Goal: Transaction & Acquisition: Purchase product/service

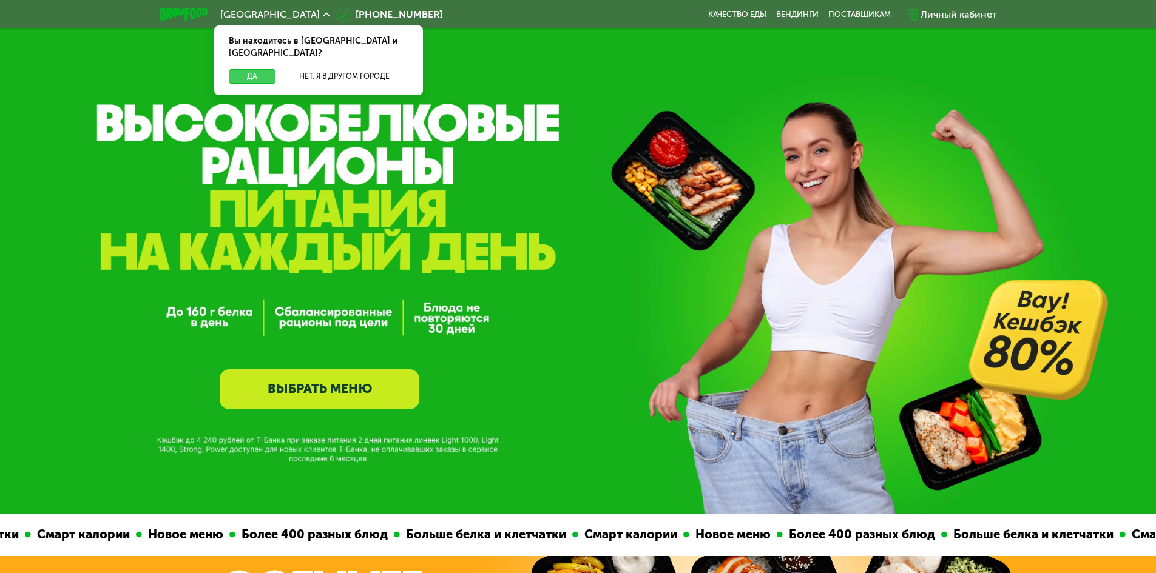
click at [261, 69] on button "Да" at bounding box center [252, 76] width 47 height 15
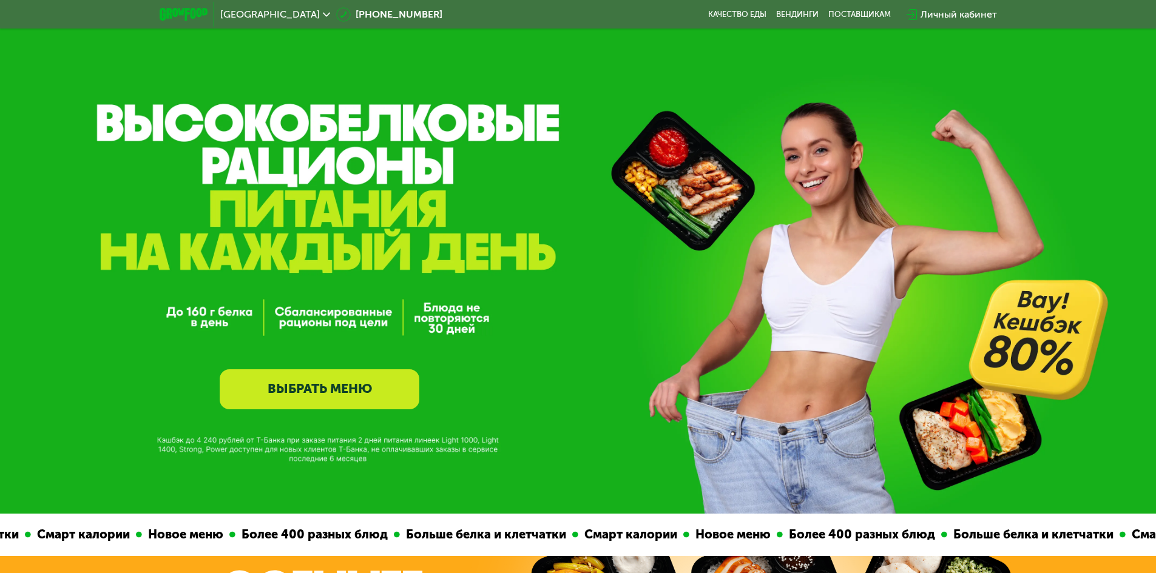
click at [371, 389] on link "ВЫБРАТЬ МЕНЮ" at bounding box center [320, 389] width 200 height 40
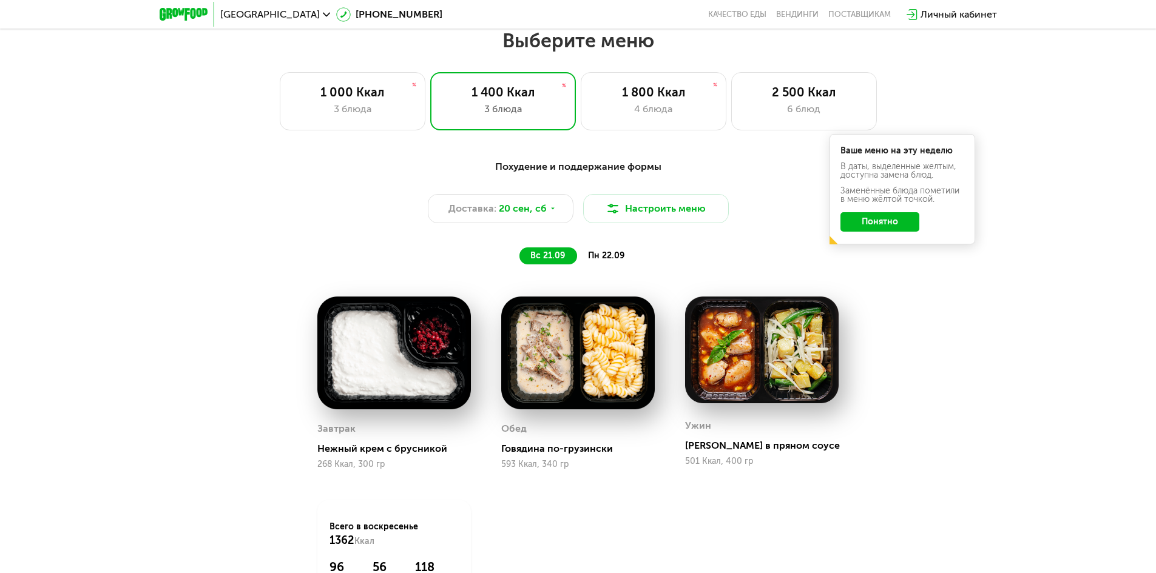
scroll to position [997, 0]
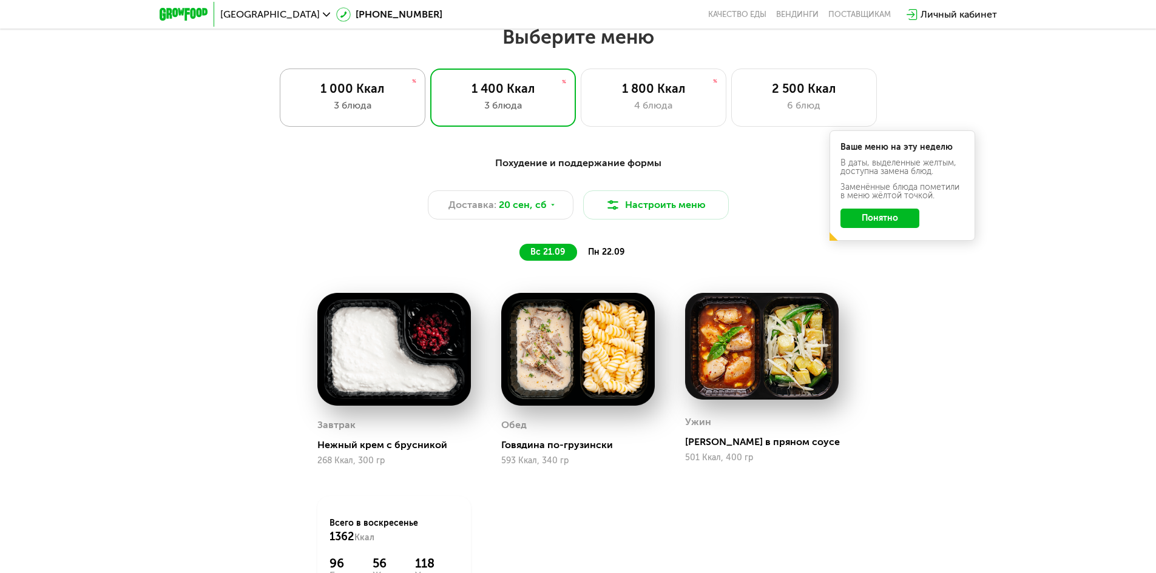
click at [385, 127] on div "1 000 Ккал 3 блюда" at bounding box center [353, 98] width 146 height 58
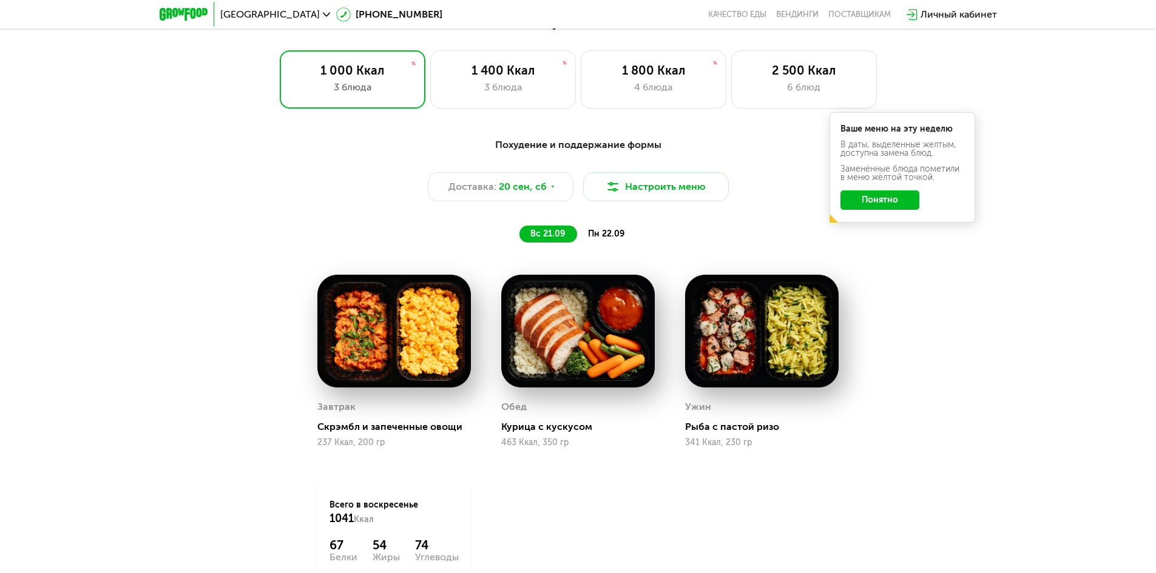
drag, startPoint x: 955, startPoint y: 391, endPoint x: 806, endPoint y: 359, distance: 151.9
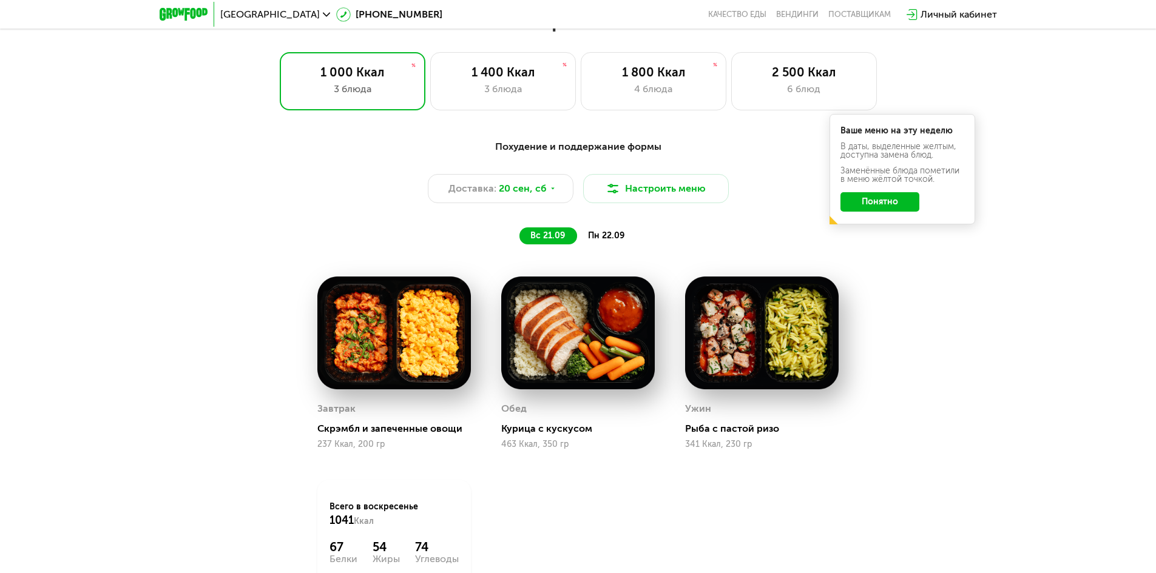
click at [591, 230] on div "Похудение и поддержание формы Доставка: [DATE] Настроить меню вс 21.09 пн 22.09" at bounding box center [578, 192] width 718 height 105
click at [598, 238] on span "пн 22.09" at bounding box center [606, 236] width 36 height 10
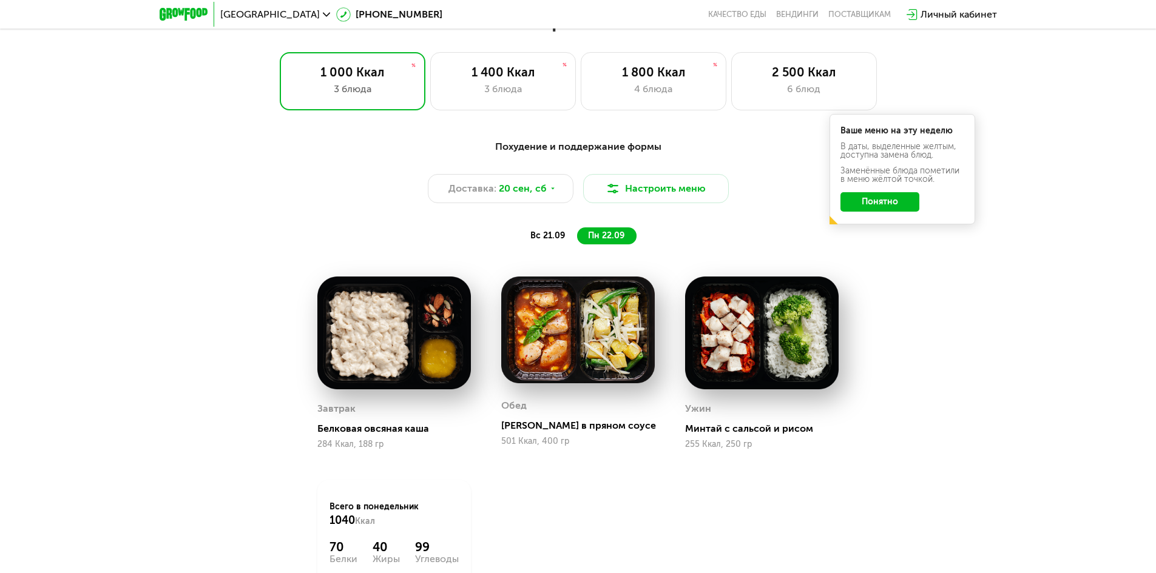
click at [559, 237] on span "вс 21.09" at bounding box center [547, 236] width 35 height 10
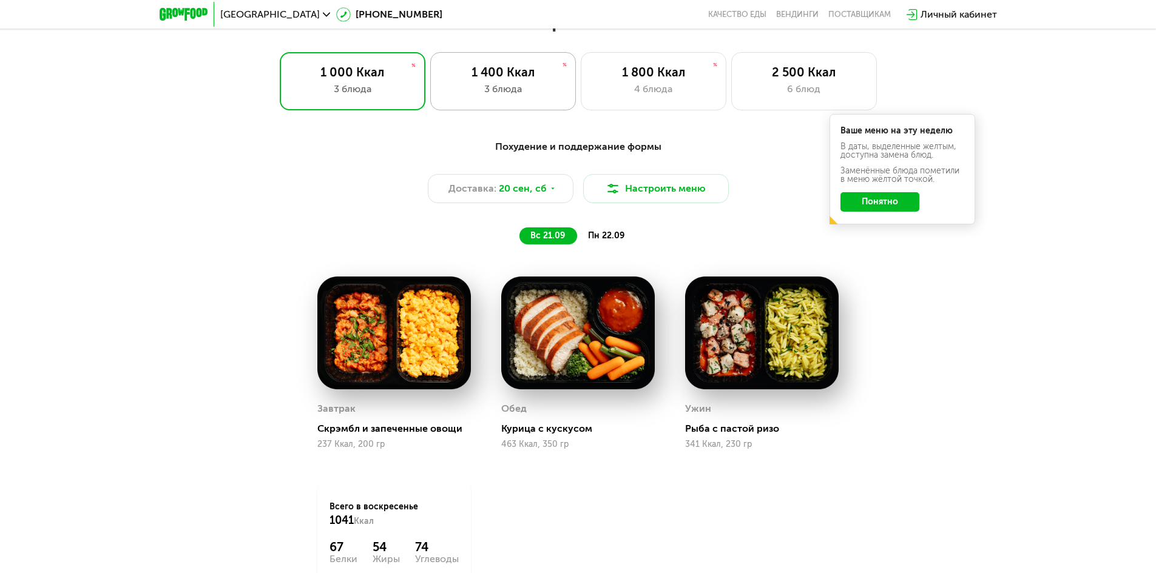
click at [476, 77] on div "1 400 Ккал" at bounding box center [503, 72] width 120 height 15
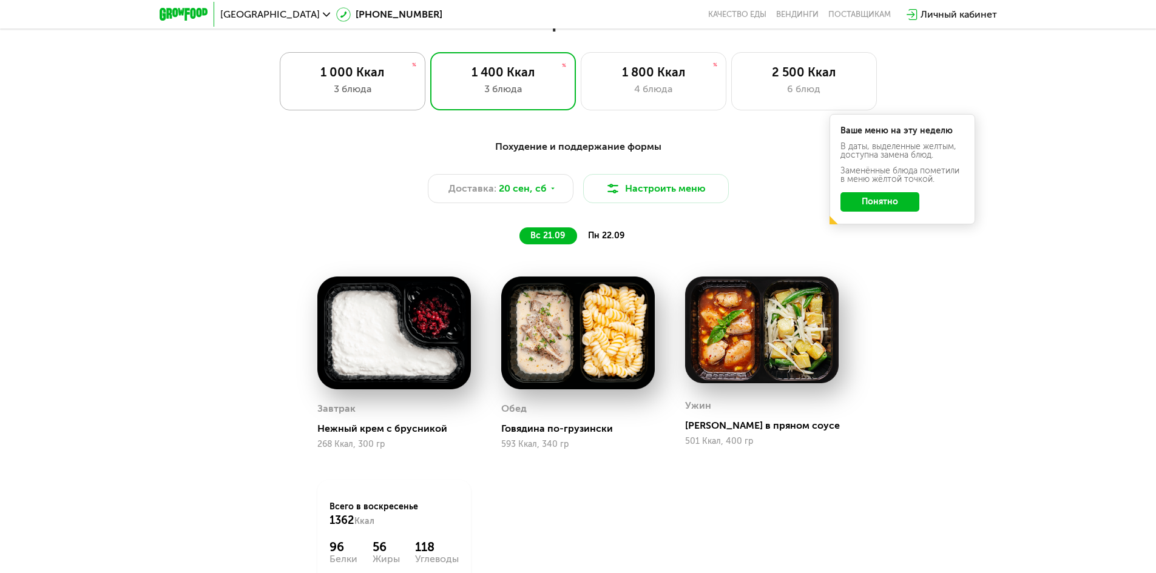
click at [395, 79] on div "1 000 Ккал" at bounding box center [352, 72] width 120 height 15
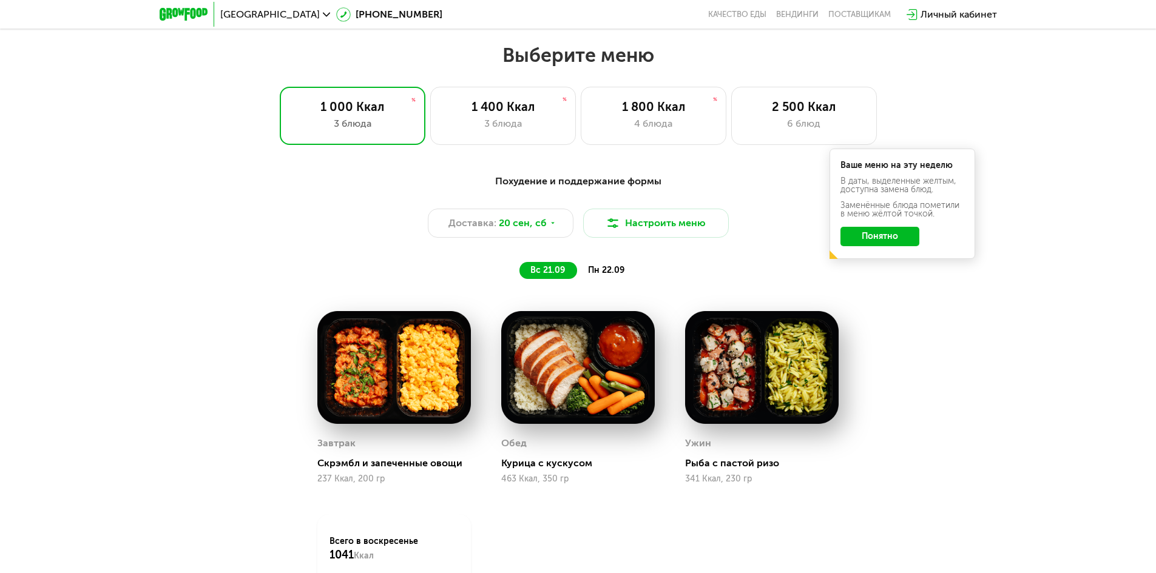
scroll to position [953, 0]
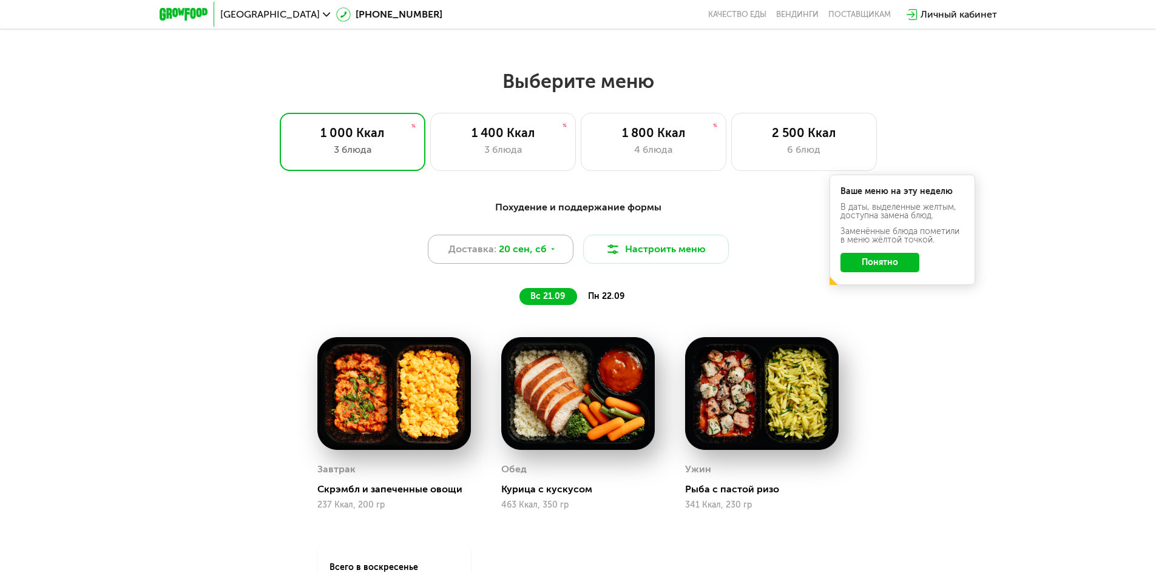
click at [549, 252] on icon at bounding box center [552, 249] width 7 height 7
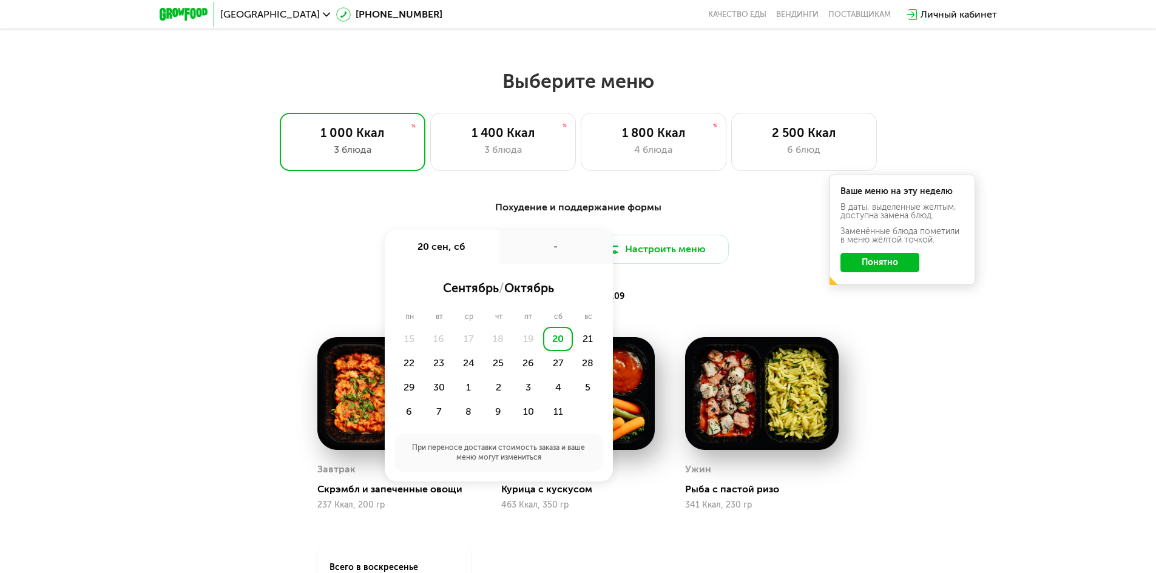
click at [700, 305] on div "вс 21.09 пн 22.09" at bounding box center [578, 296] width 504 height 17
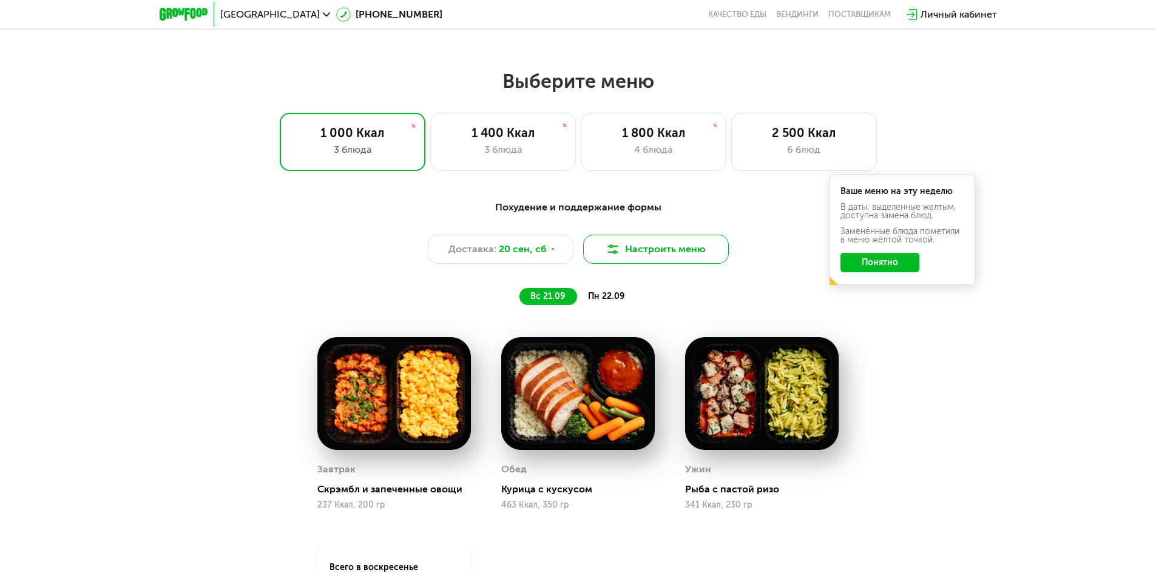
click at [672, 255] on button "Настроить меню" at bounding box center [656, 249] width 146 height 29
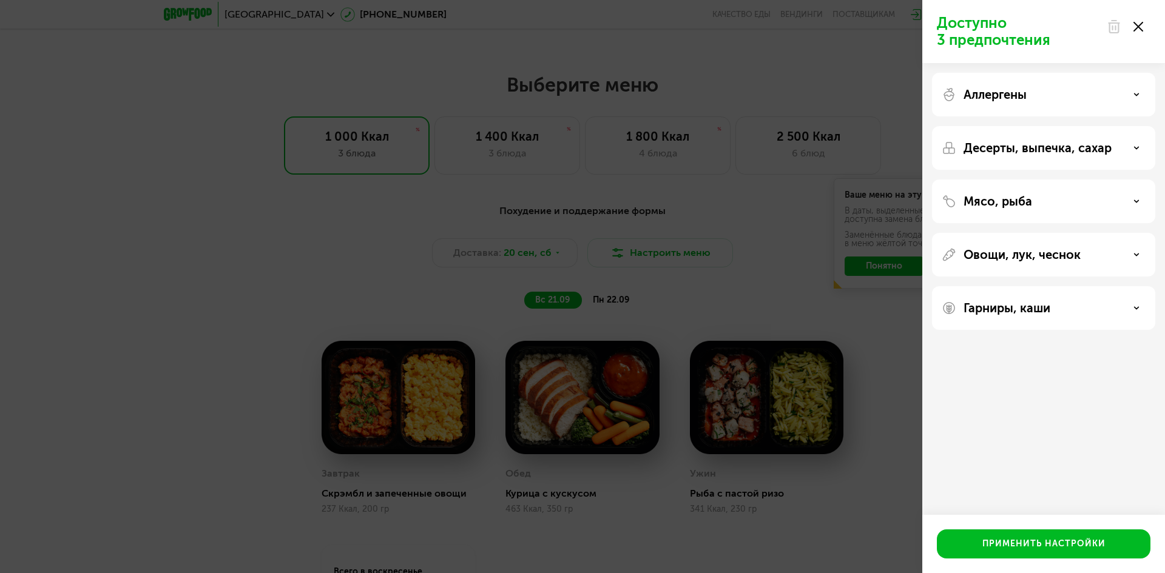
click at [721, 294] on div "Доступно 3 предпочтения Аллергены Десерты, выпечка, сахар Мясо, рыба Овощи, лук…" at bounding box center [582, 286] width 1165 height 573
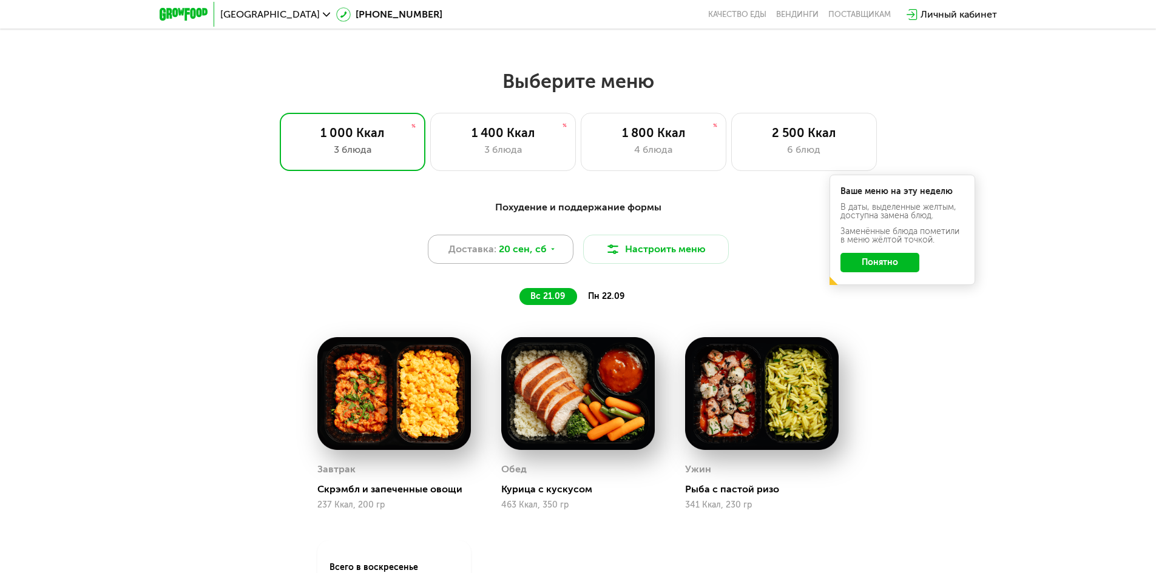
click at [556, 258] on div "Доставка: [DATE]" at bounding box center [501, 249] width 146 height 29
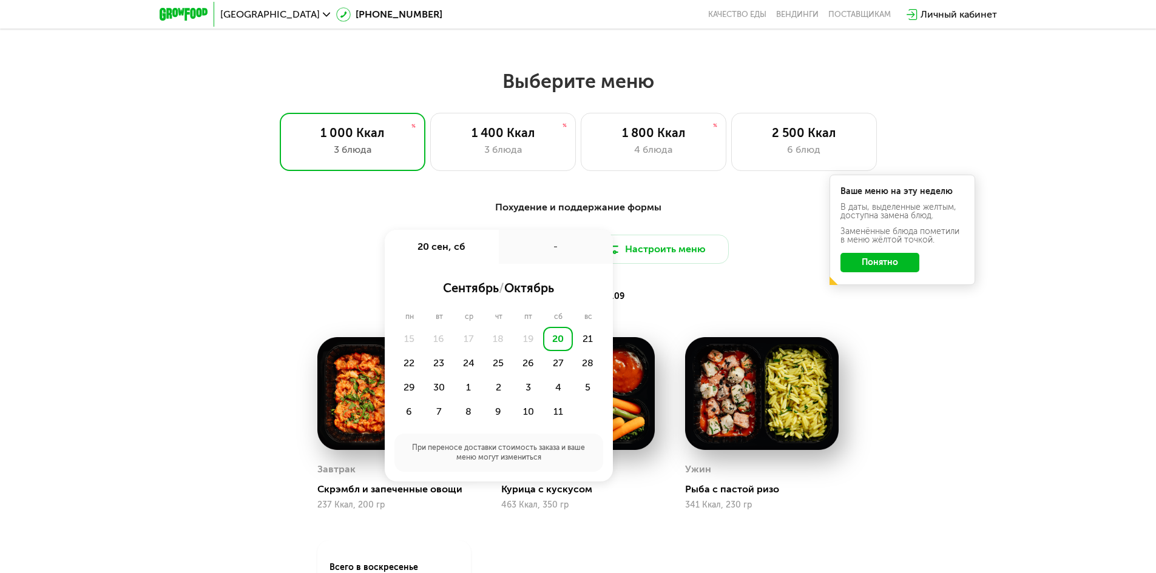
click at [676, 312] on div "Похудение и поддержание формы Доставка: [DATE] сен, сб - сентябрь / октябрь пн …" at bounding box center [578, 253] width 733 height 120
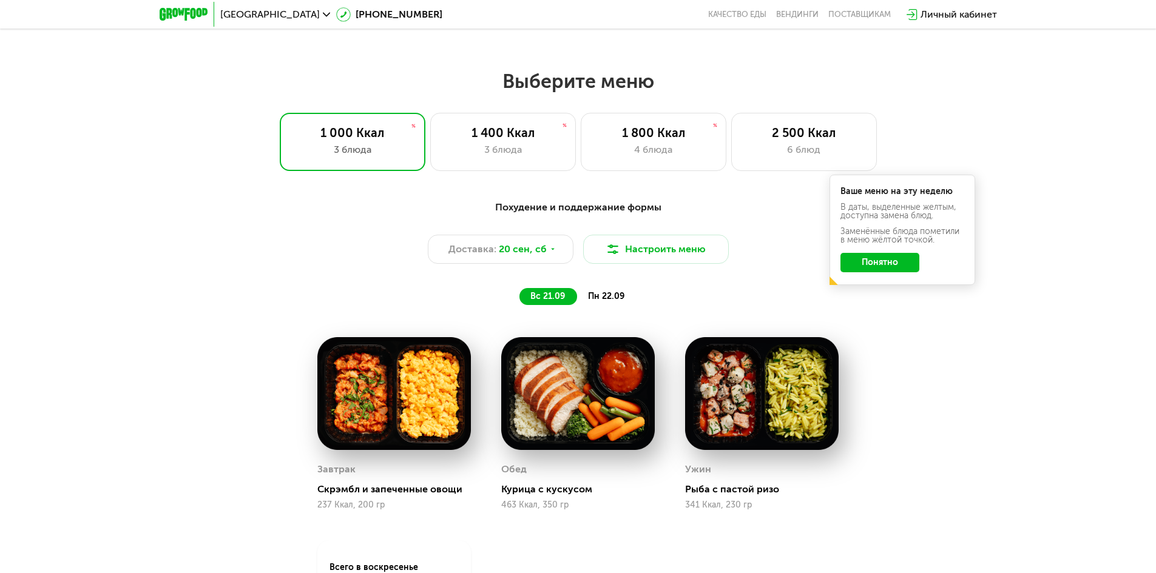
click at [885, 277] on div "Ваше меню на эту неделю В даты, выделенные желтым, доступна замена блюд. Заменё…" at bounding box center [902, 230] width 146 height 110
click at [871, 270] on button "Понятно" at bounding box center [879, 262] width 79 height 19
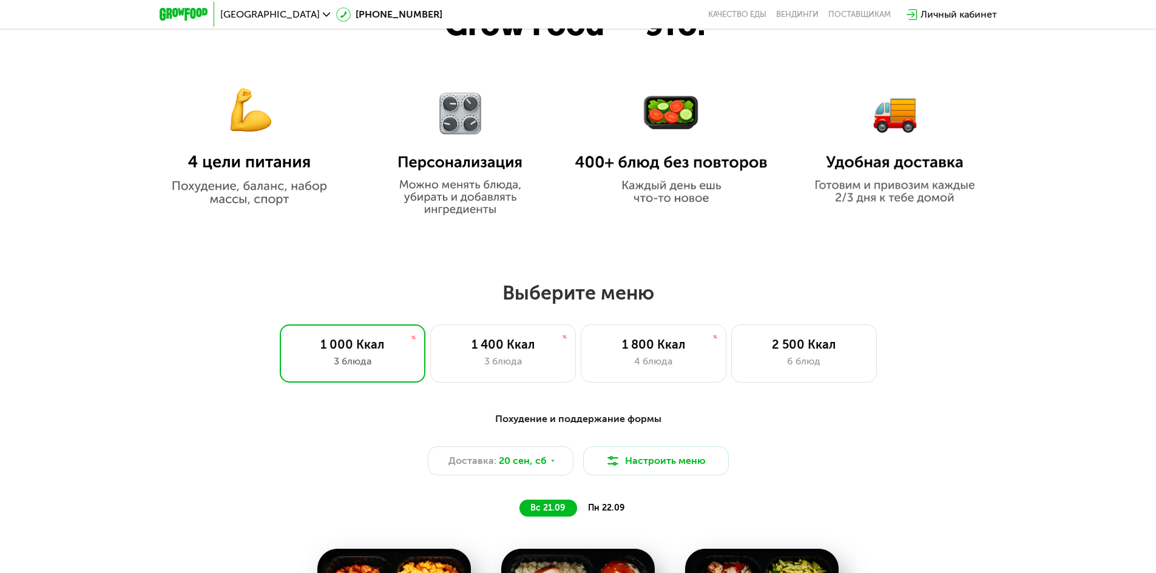
scroll to position [728, 0]
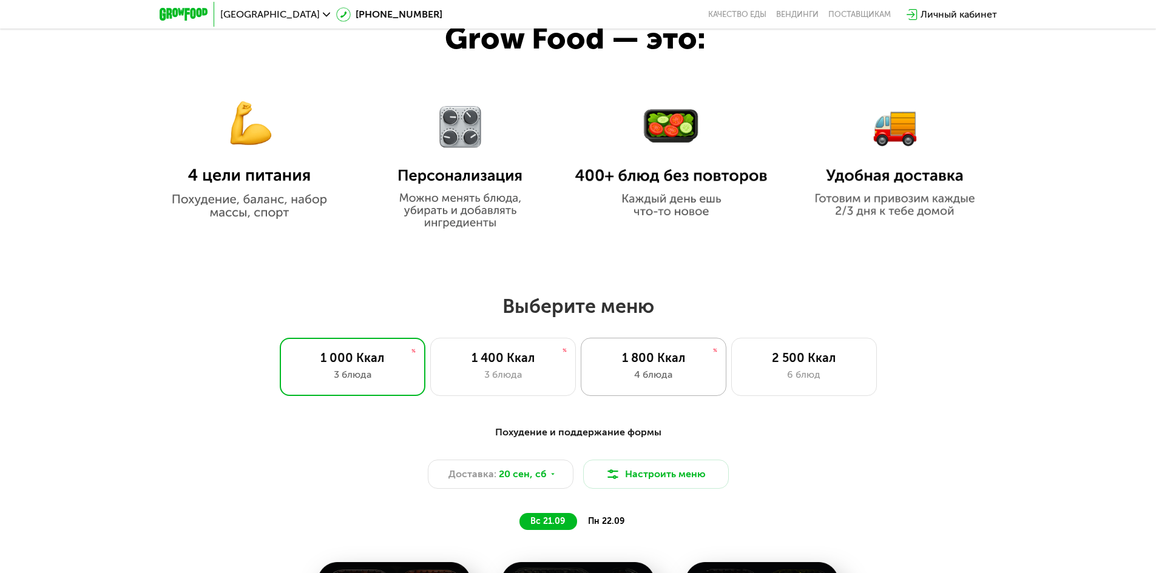
click at [671, 373] on div "4 блюда" at bounding box center [653, 375] width 120 height 15
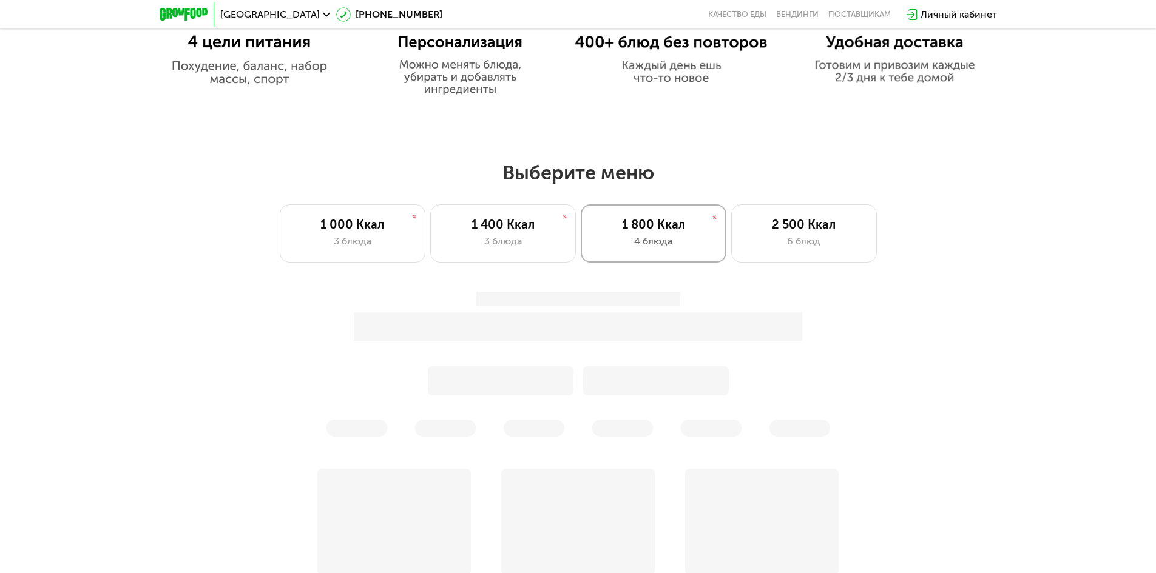
scroll to position [910, 0]
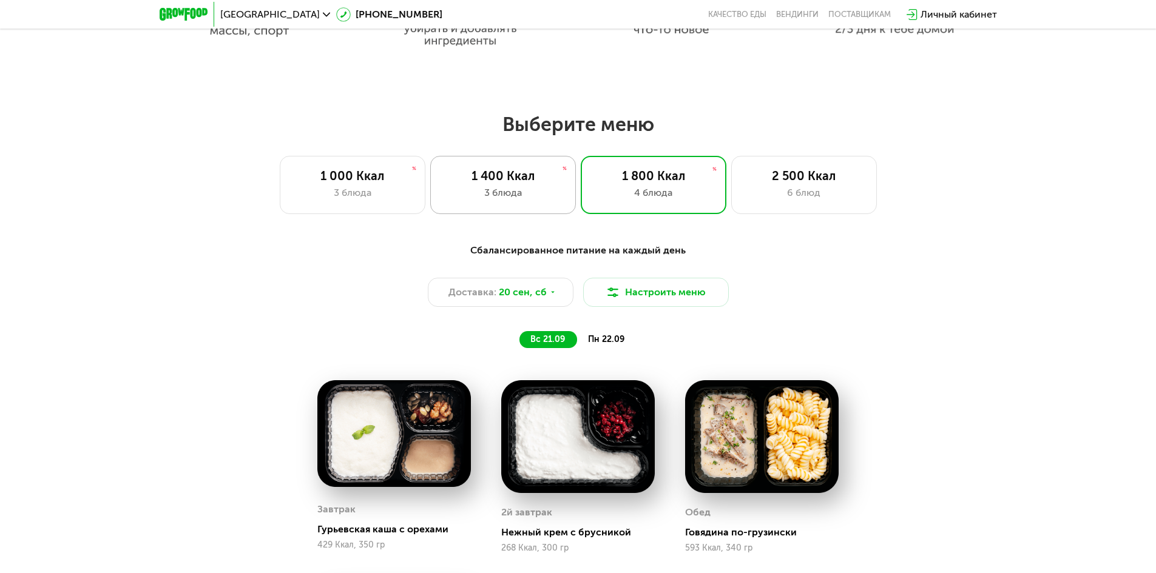
click at [527, 200] on div "3 блюда" at bounding box center [503, 193] width 120 height 15
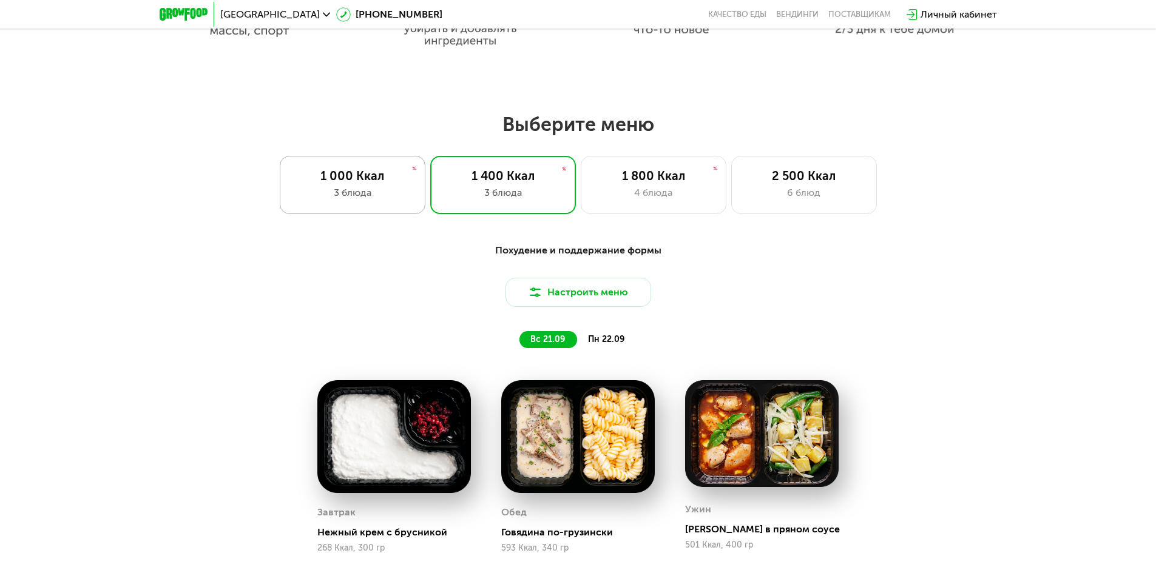
click at [394, 214] on div "1 000 Ккал 3 блюда" at bounding box center [353, 185] width 146 height 58
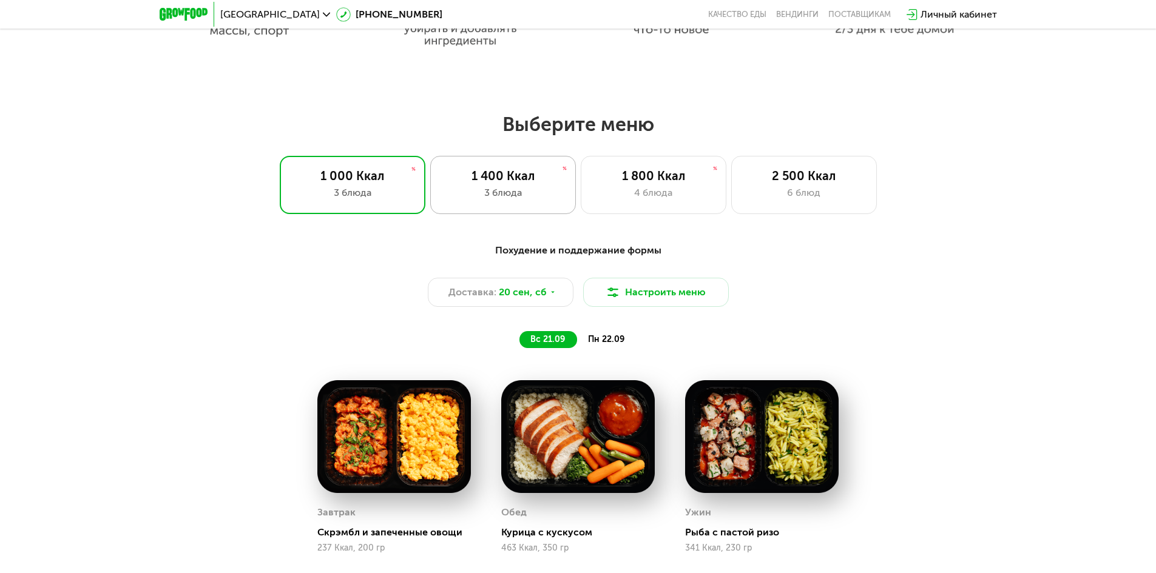
click at [516, 194] on div "3 блюда" at bounding box center [503, 193] width 120 height 15
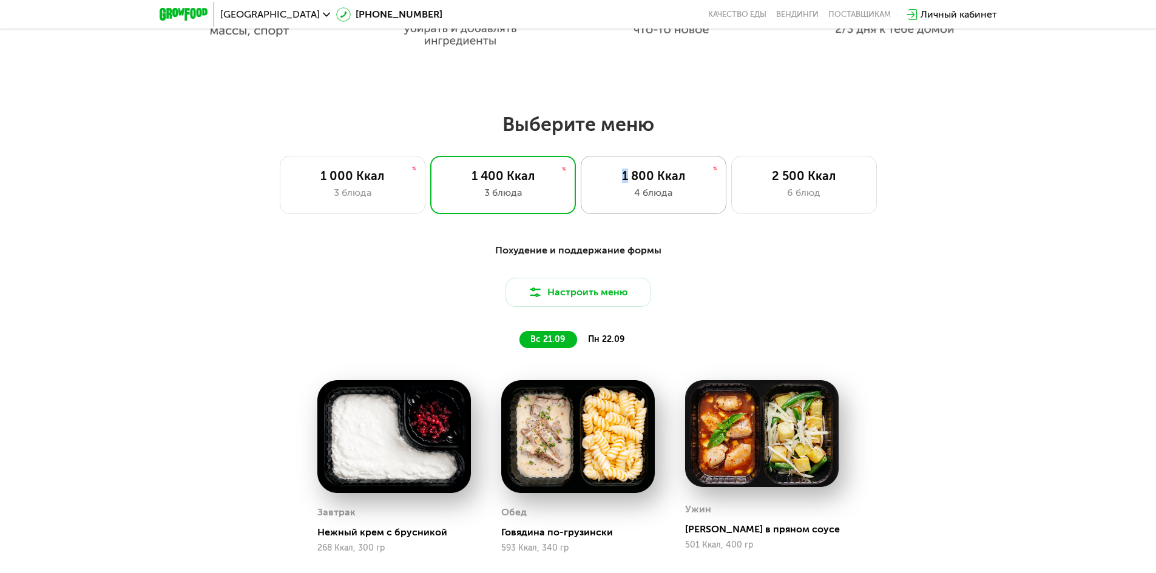
click at [625, 177] on div "1 800 Ккал" at bounding box center [653, 176] width 120 height 15
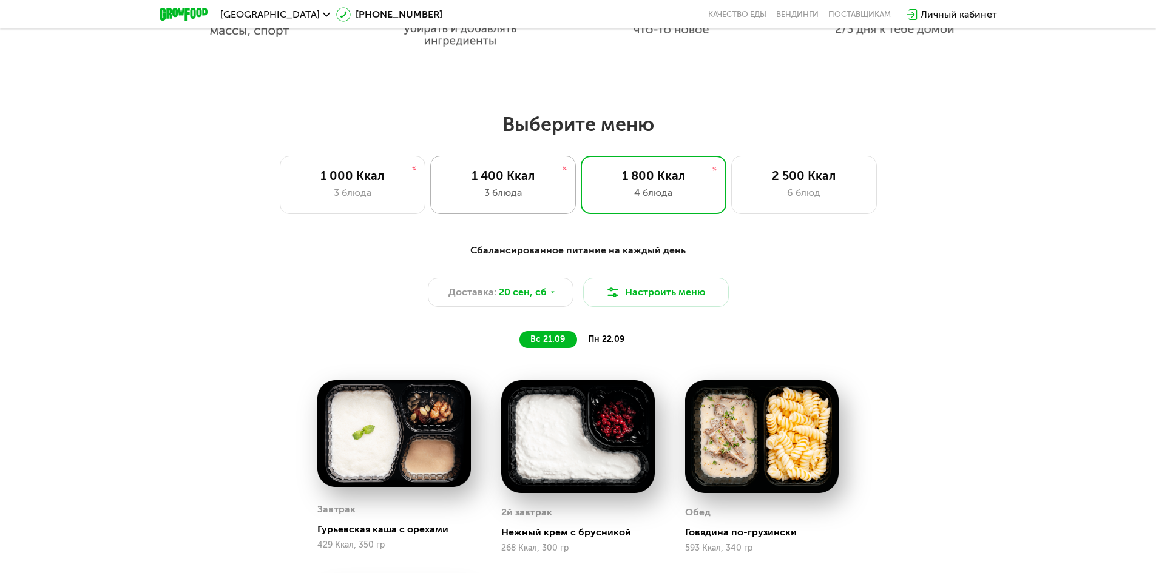
click at [473, 169] on div "1 400 Ккал 3 блюда" at bounding box center [503, 185] width 146 height 58
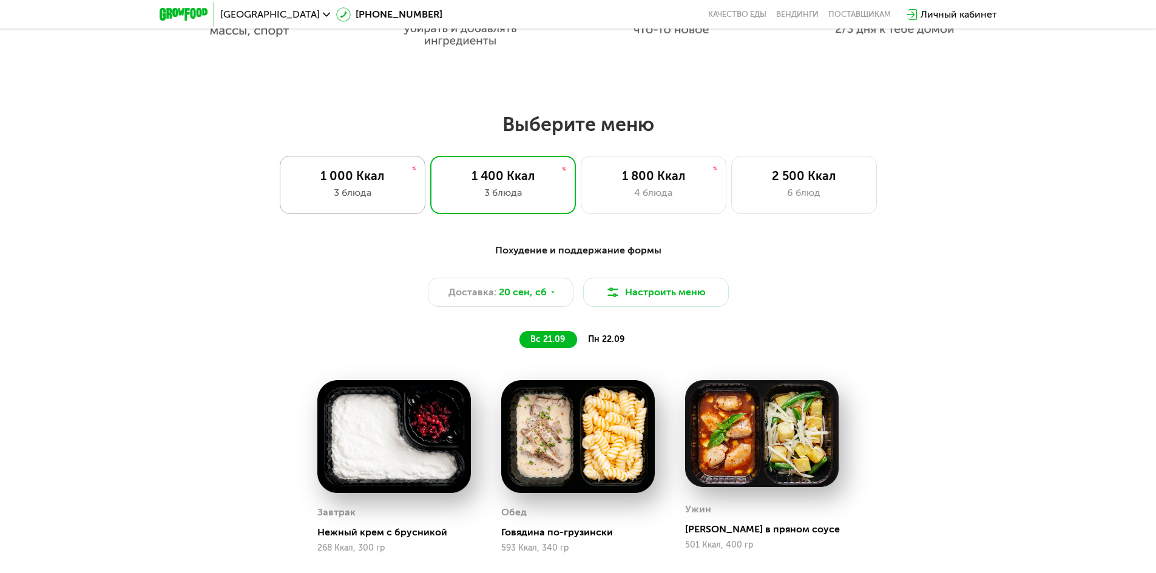
click at [372, 167] on div "1 000 Ккал 3 блюда" at bounding box center [353, 185] width 146 height 58
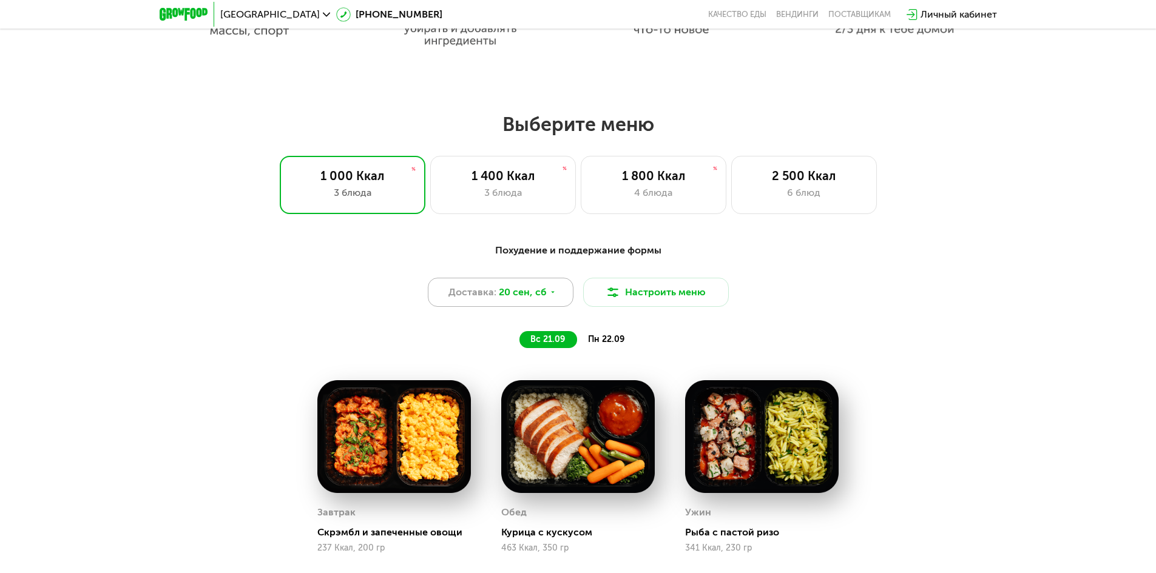
click at [545, 302] on div "Доставка: [DATE]" at bounding box center [501, 292] width 146 height 29
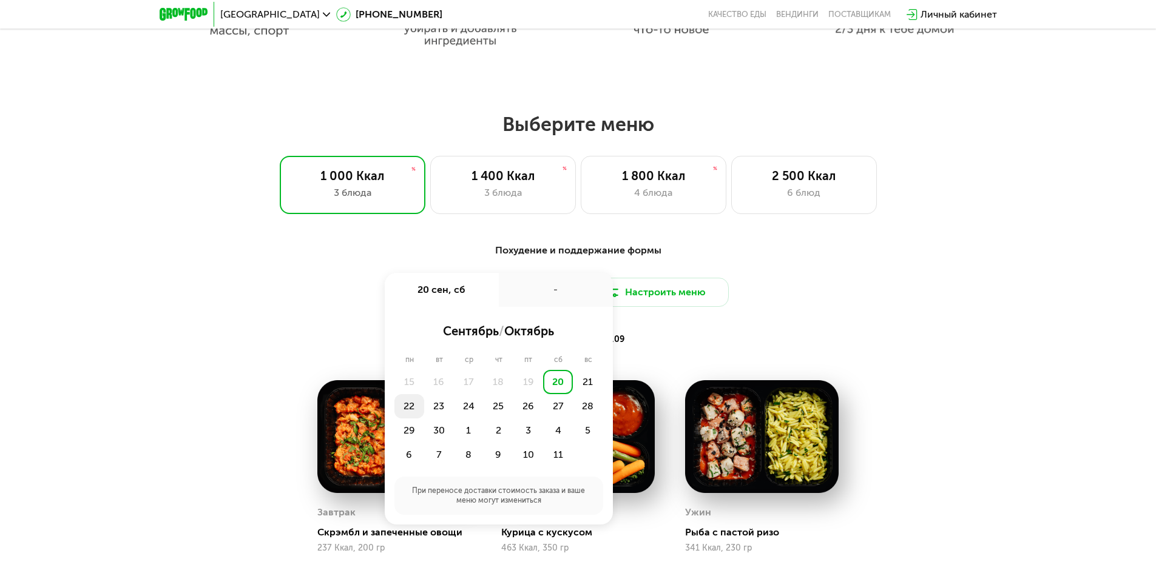
click at [399, 415] on div "22" at bounding box center [409, 406] width 30 height 24
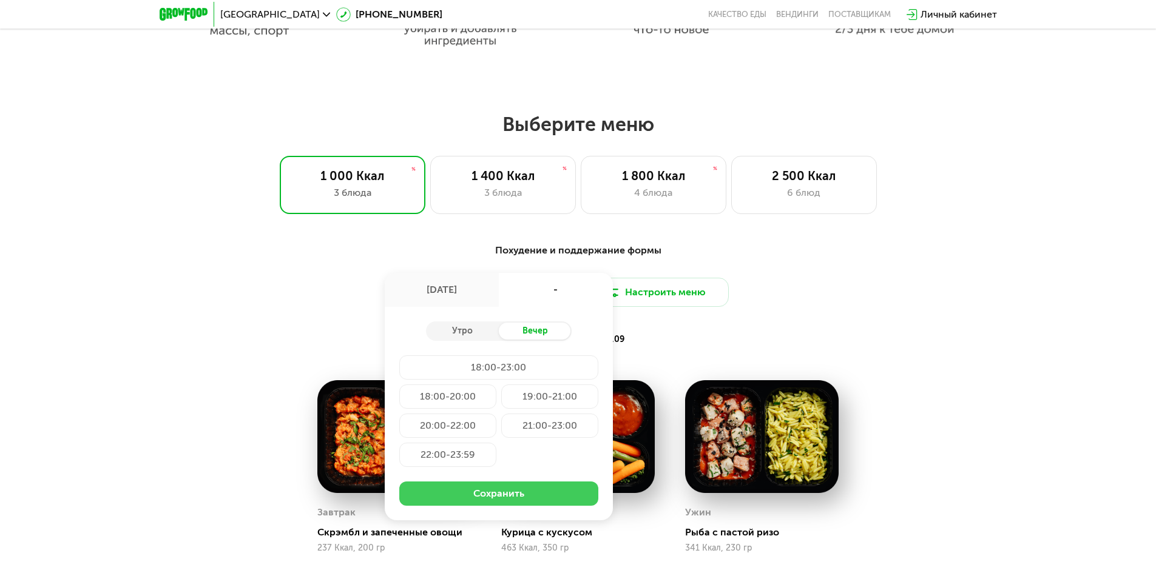
click at [519, 496] on button "Сохранить" at bounding box center [498, 494] width 199 height 24
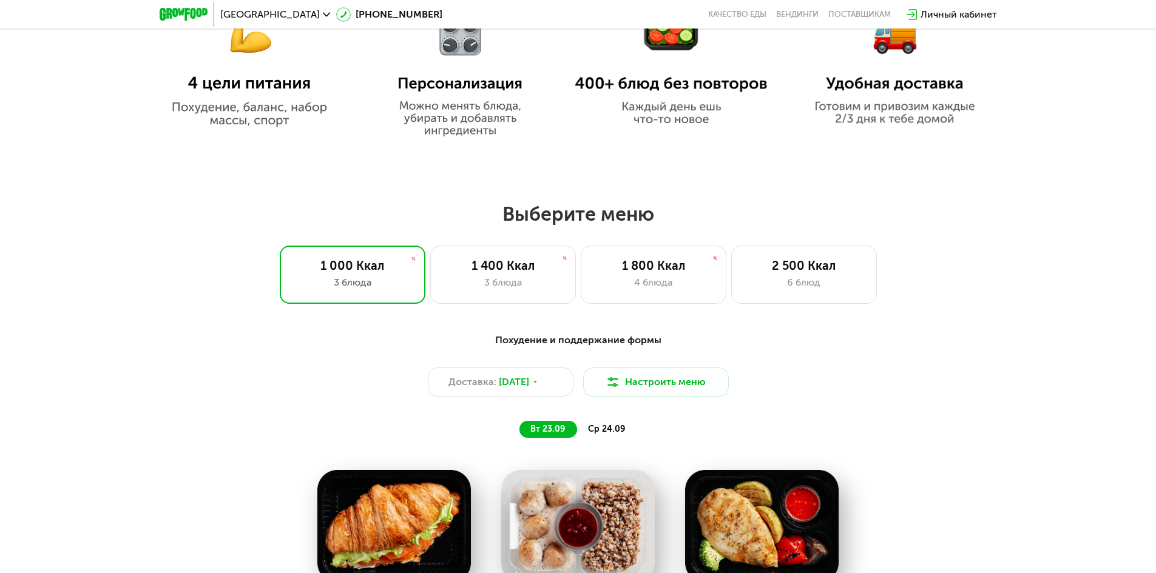
scroll to position [971, 0]
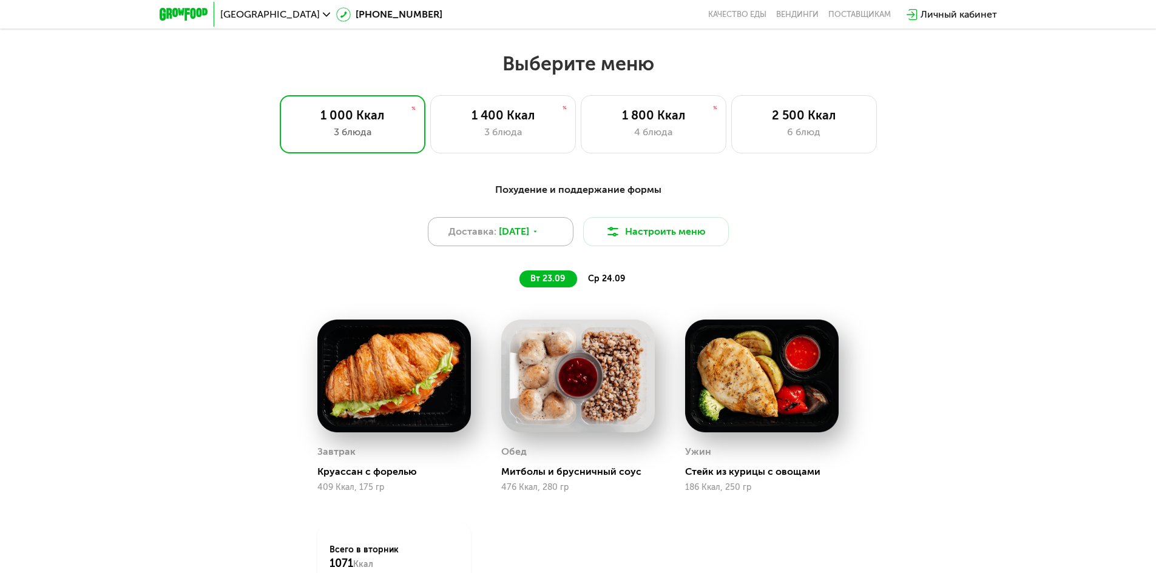
click at [556, 238] on div "Доставка: [DATE]" at bounding box center [501, 231] width 146 height 29
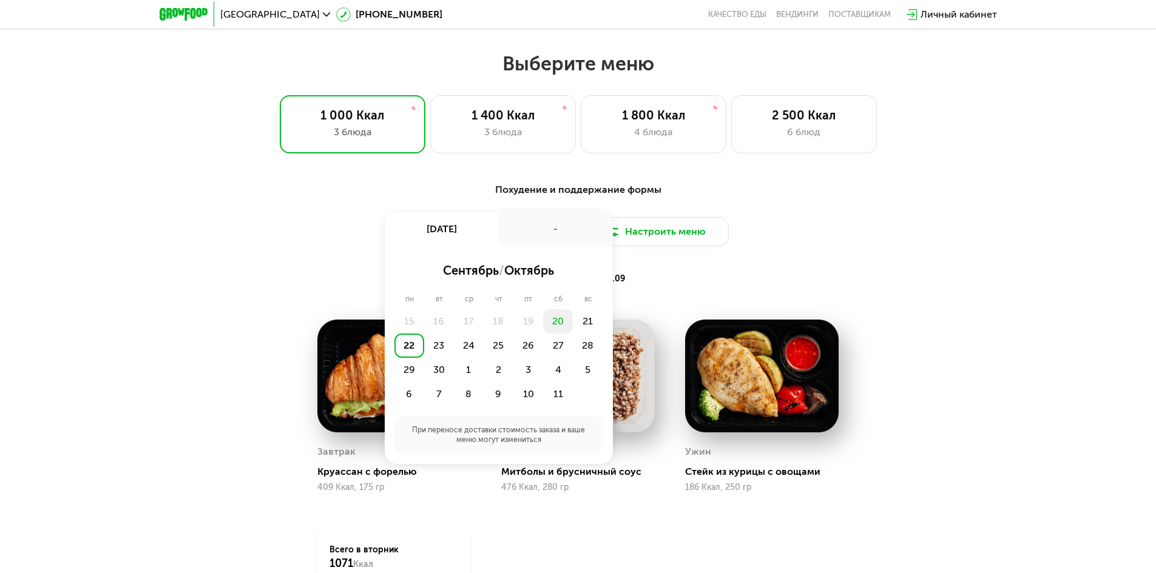
click at [562, 322] on div "20" at bounding box center [558, 321] width 30 height 24
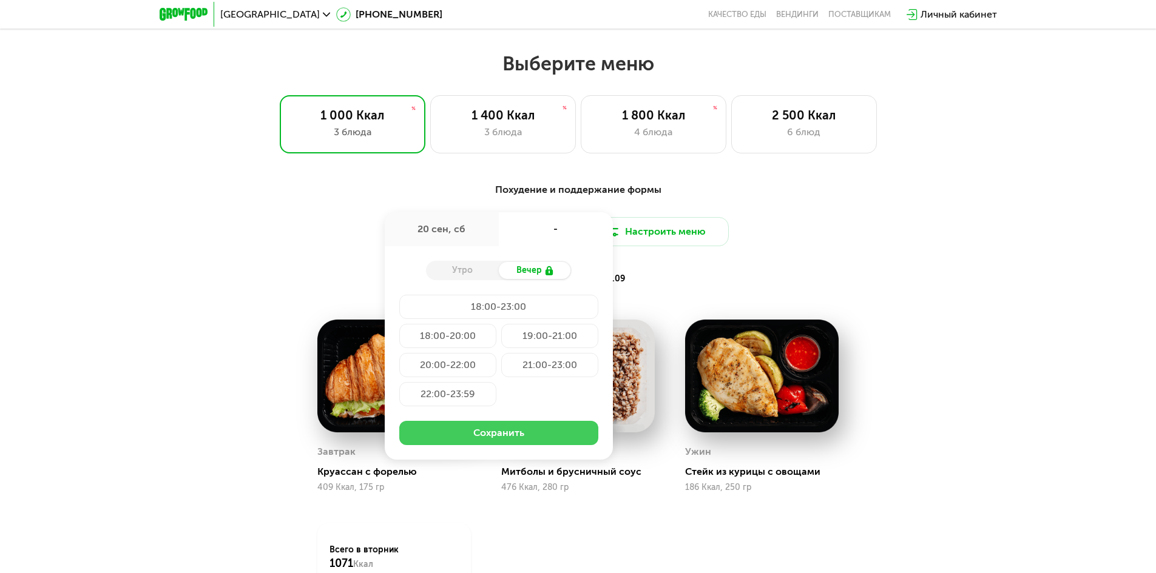
click at [566, 437] on button "Сохранить" at bounding box center [498, 433] width 199 height 24
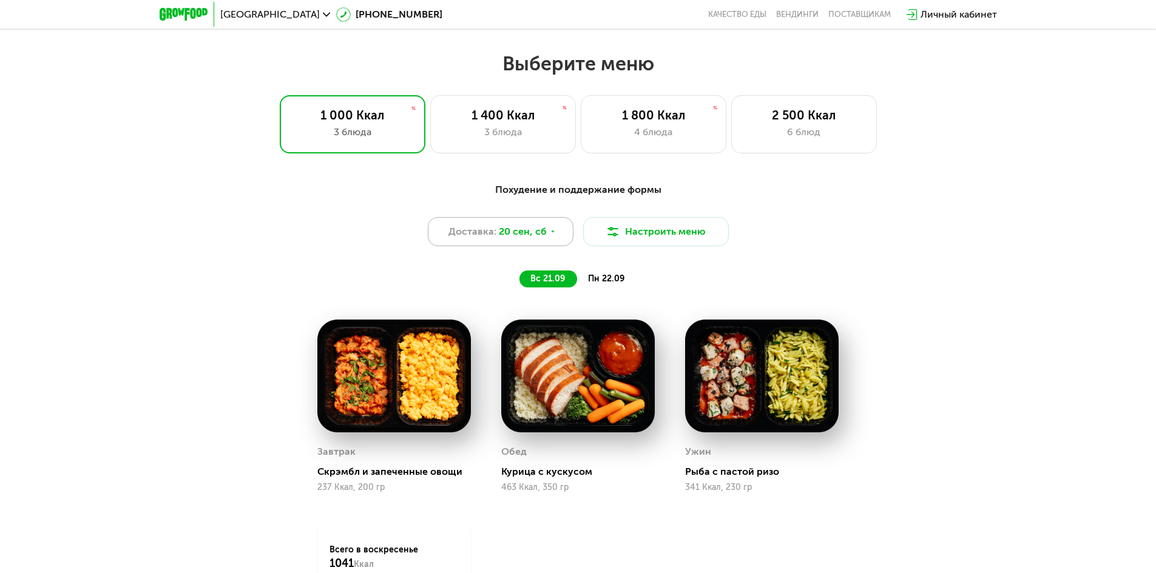
click at [571, 237] on div "Доставка: [DATE]" at bounding box center [501, 231] width 146 height 29
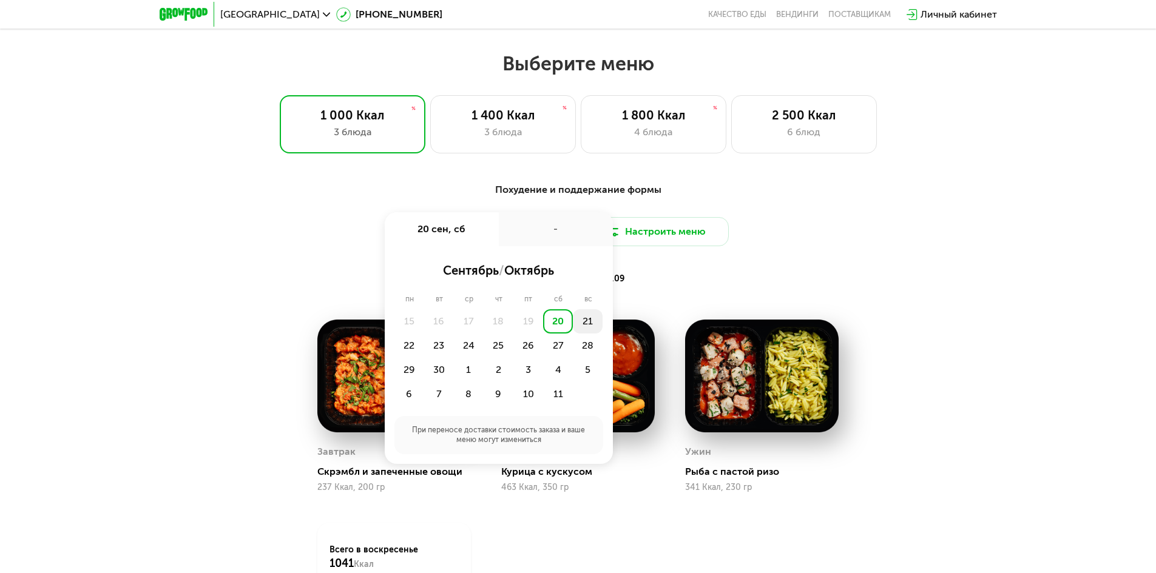
click at [587, 318] on div "21" at bounding box center [588, 321] width 30 height 24
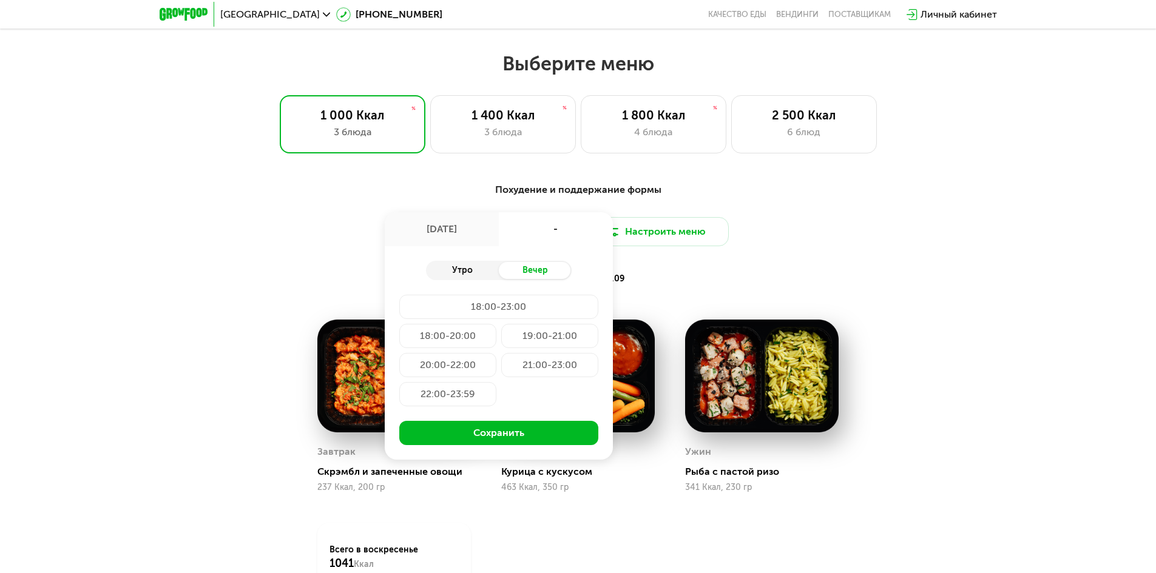
click at [493, 272] on div "Утро" at bounding box center [462, 270] width 73 height 17
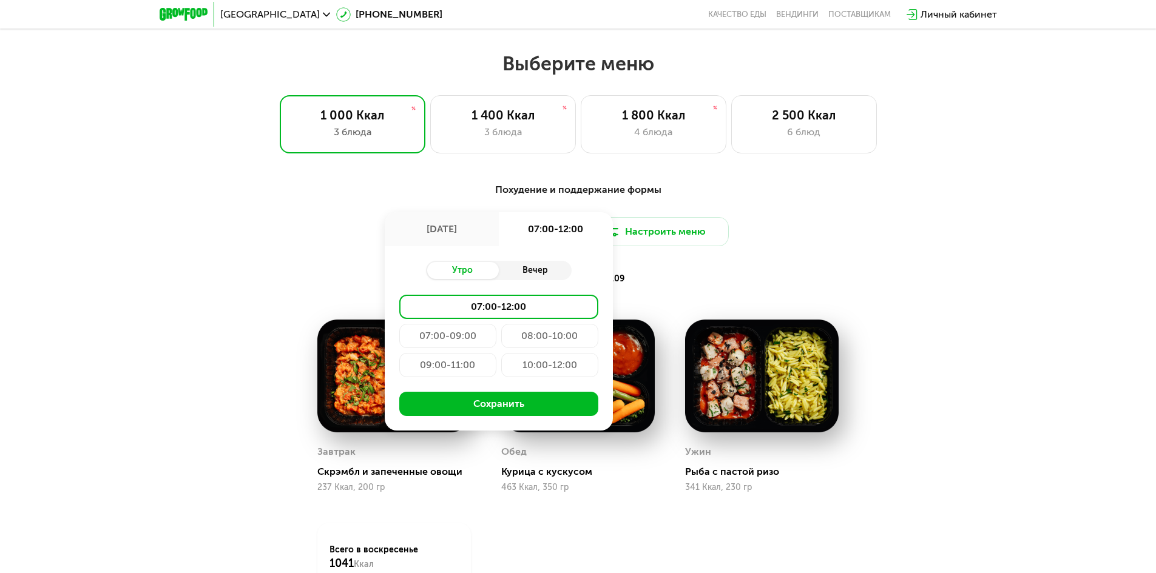
click at [529, 275] on div "Вечер" at bounding box center [535, 270] width 73 height 17
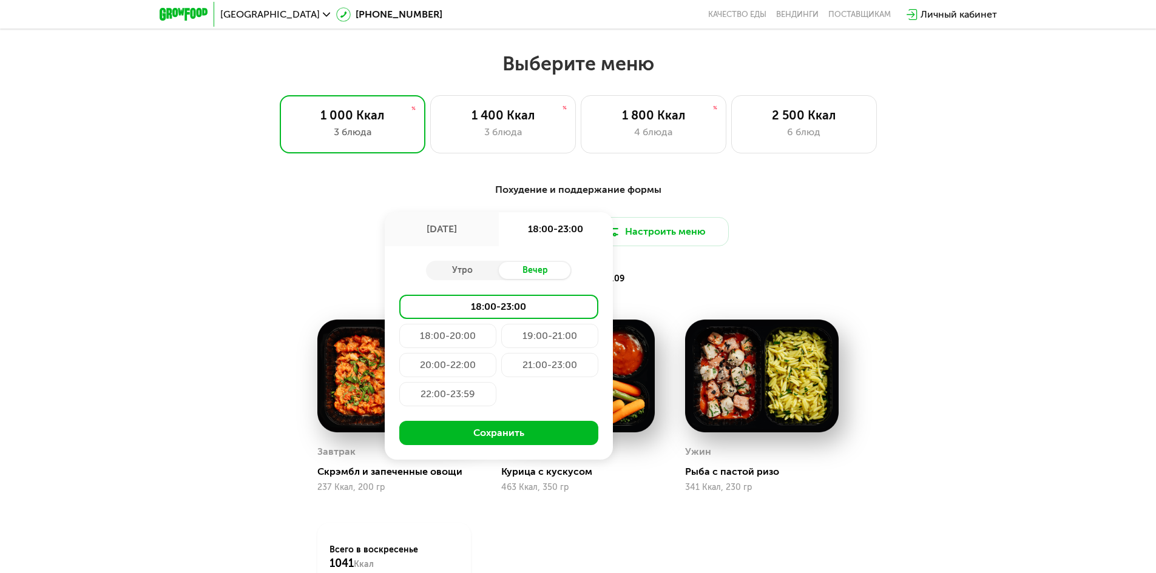
click at [448, 332] on div "18:00-20:00" at bounding box center [447, 336] width 97 height 24
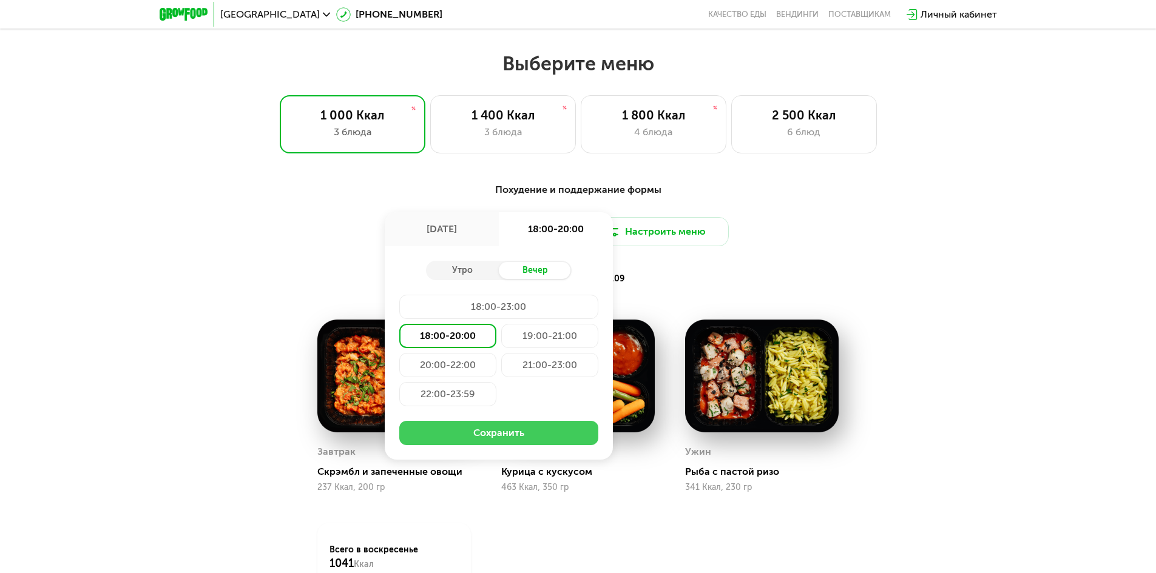
click at [565, 434] on button "Сохранить" at bounding box center [498, 433] width 199 height 24
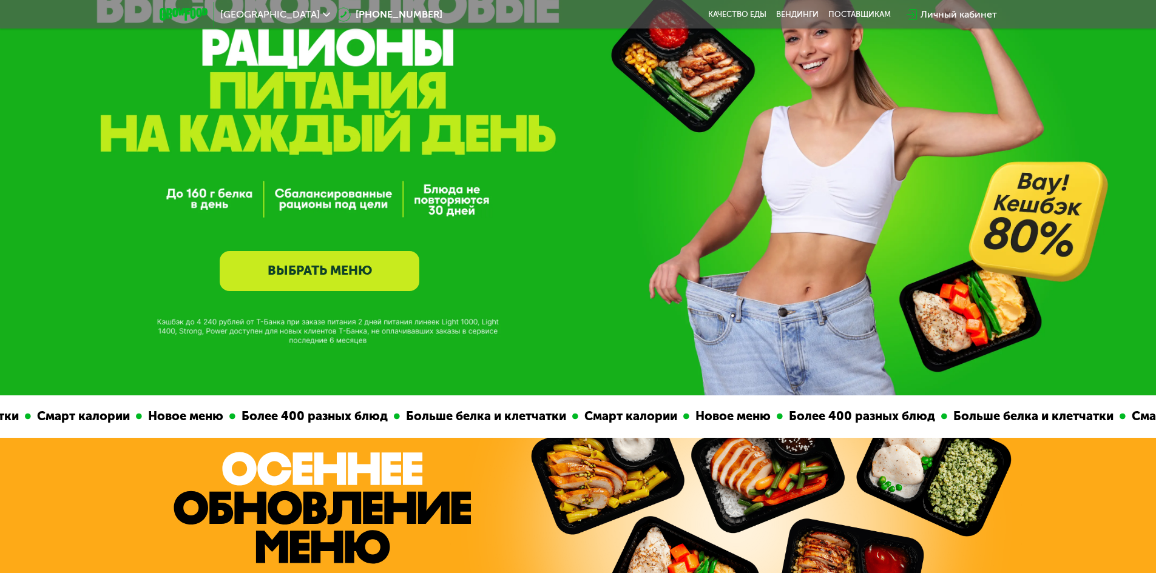
scroll to position [0, 0]
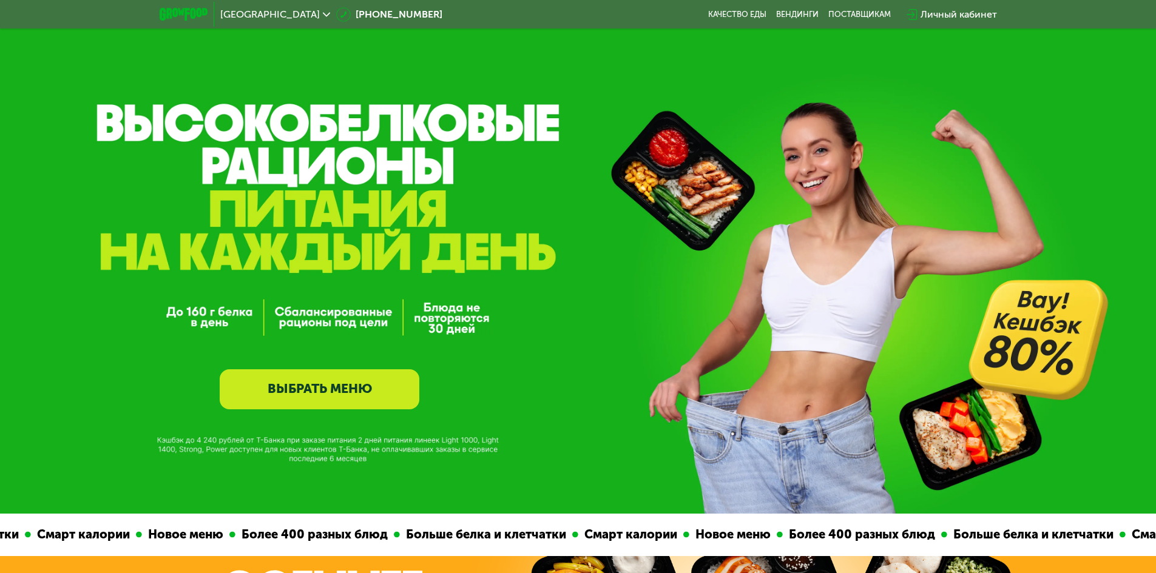
drag, startPoint x: 955, startPoint y: 246, endPoint x: 928, endPoint y: 154, distance: 95.6
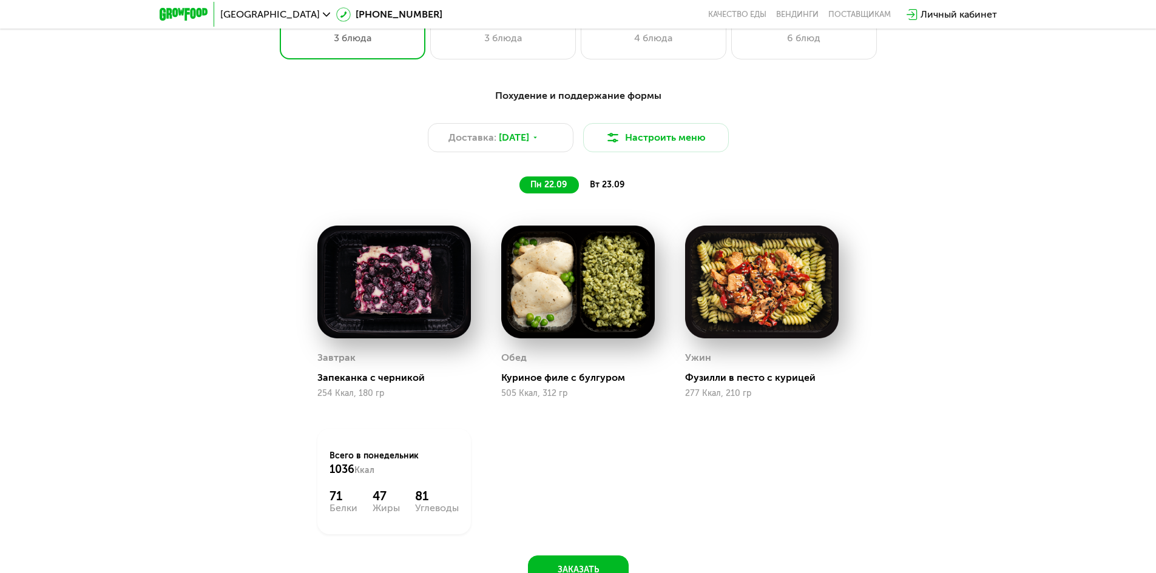
scroll to position [1213, 0]
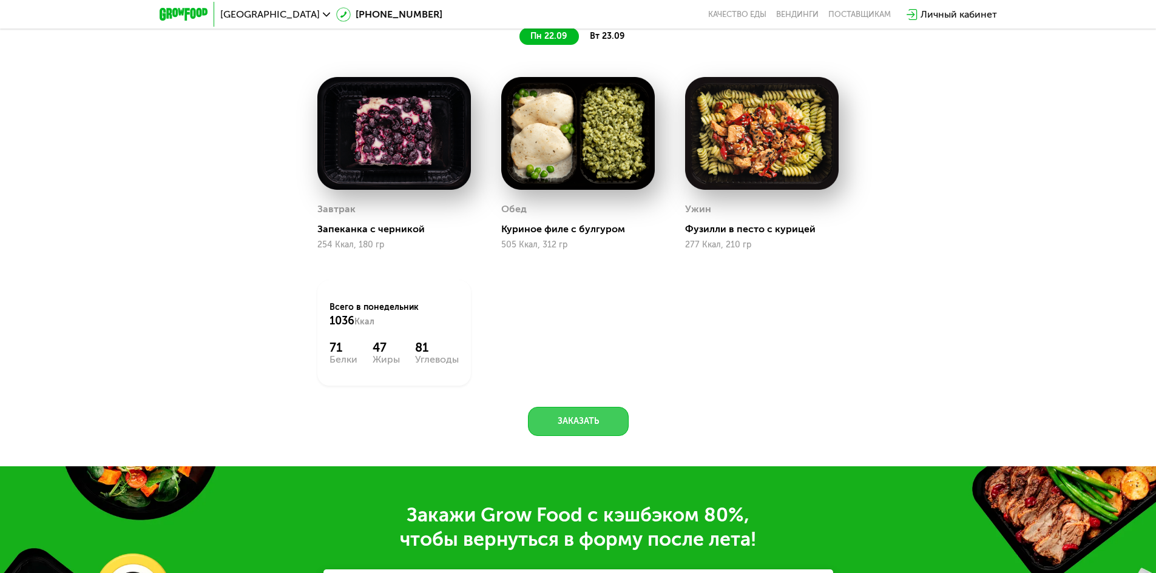
click at [605, 423] on button "Заказать" at bounding box center [578, 421] width 101 height 29
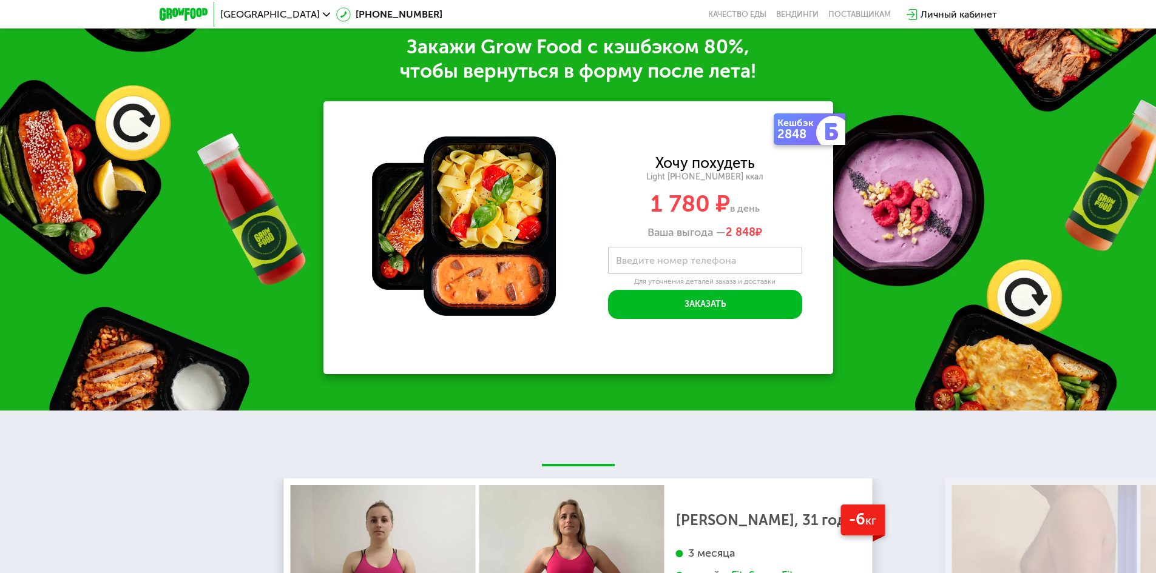
scroll to position [1684, 0]
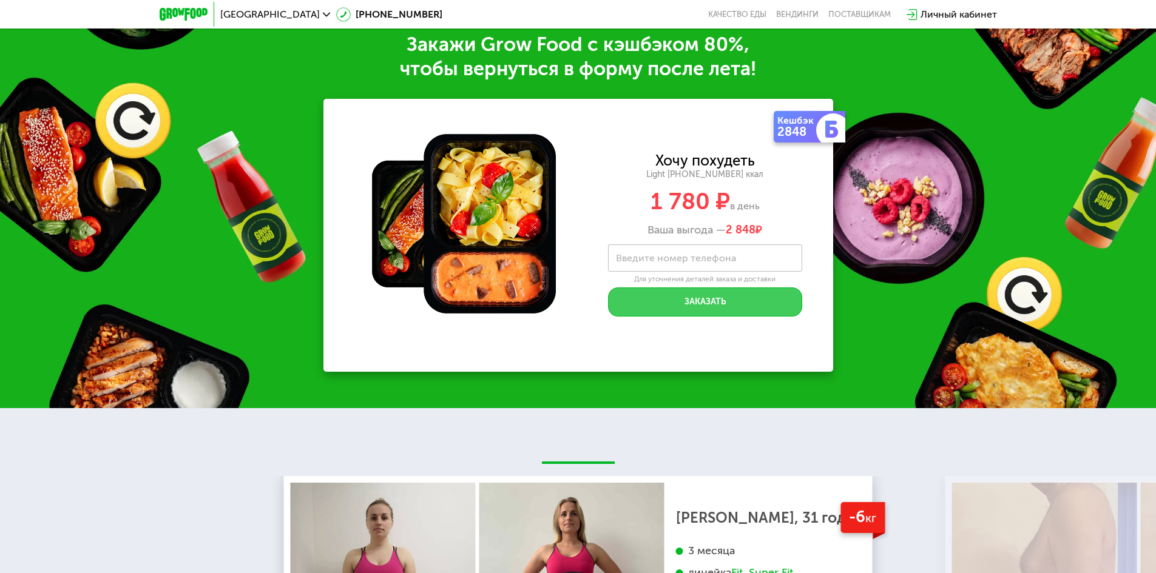
click at [662, 302] on button "Заказать" at bounding box center [705, 302] width 194 height 29
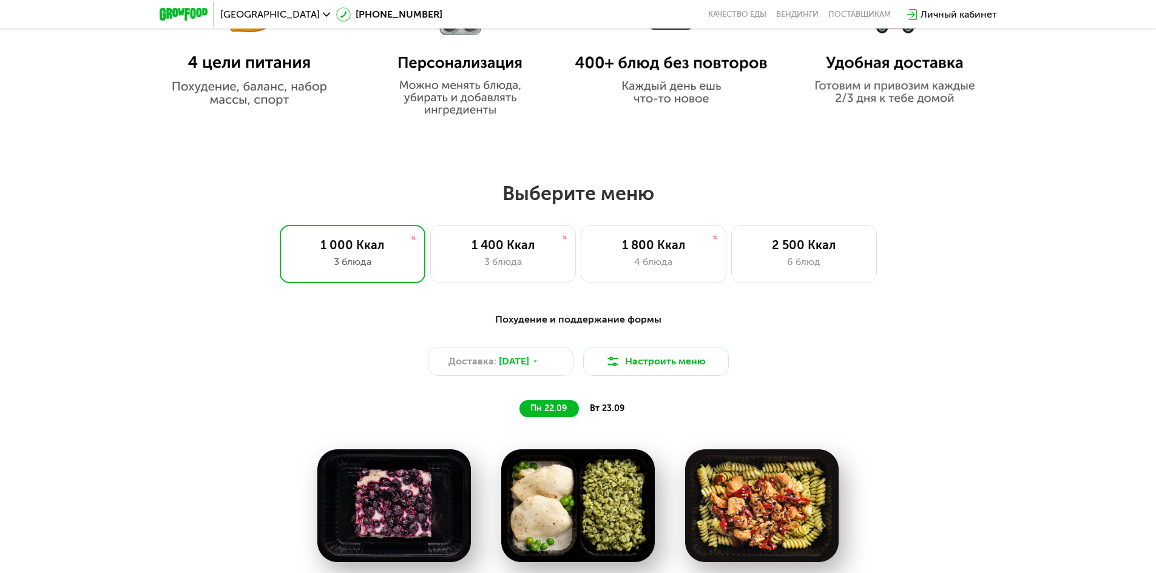
scroll to position [900, 0]
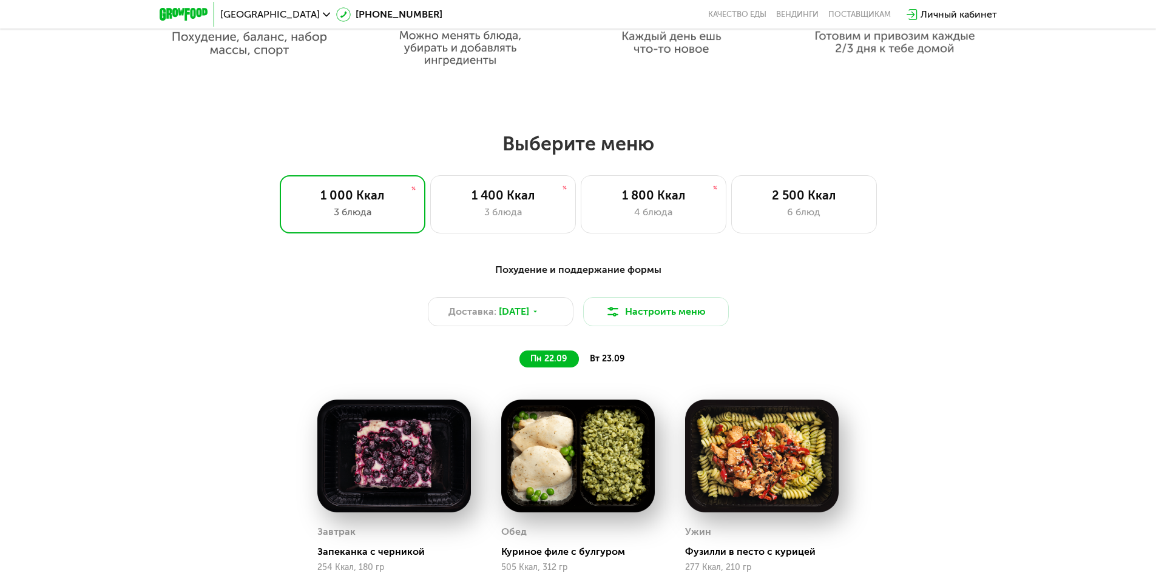
drag, startPoint x: 903, startPoint y: 383, endPoint x: 918, endPoint y: 442, distance: 60.8
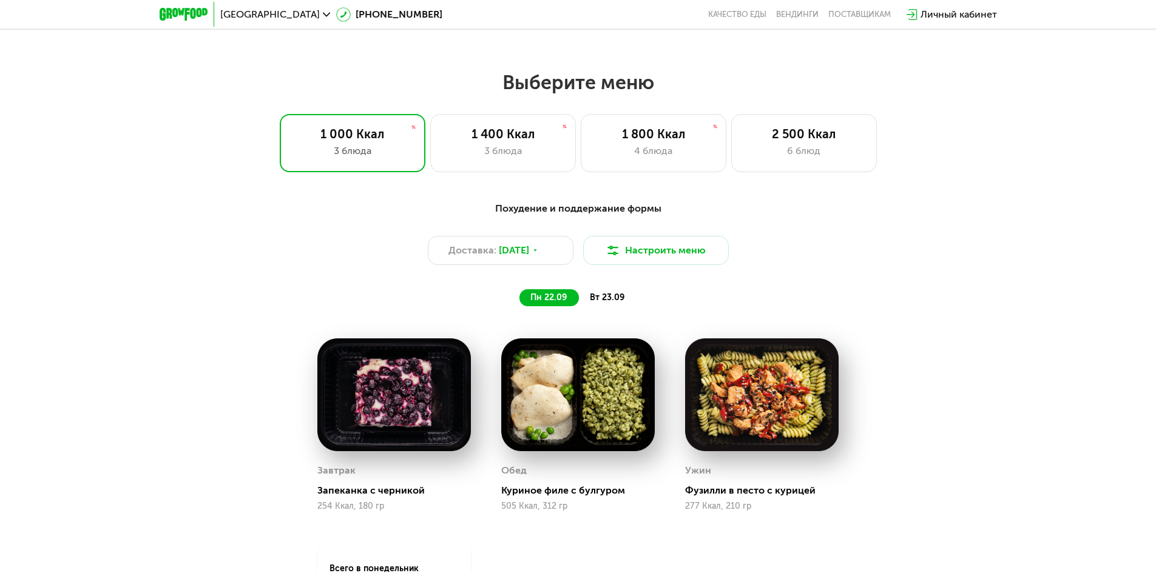
scroll to position [961, 0]
